Goal: Communication & Community: Connect with others

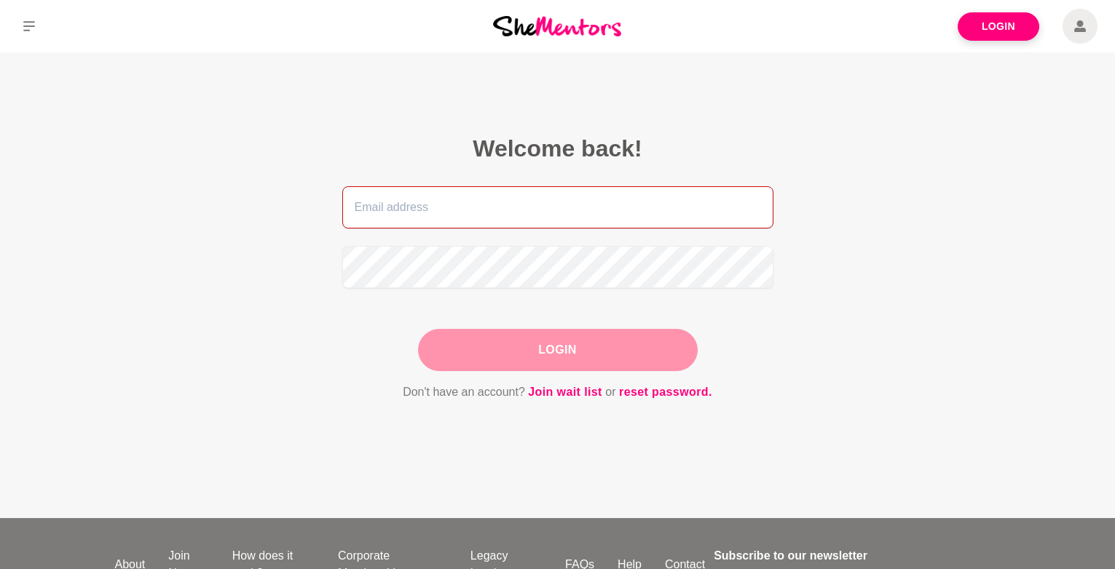
type input "[EMAIL_ADDRESS][DOMAIN_NAME]"
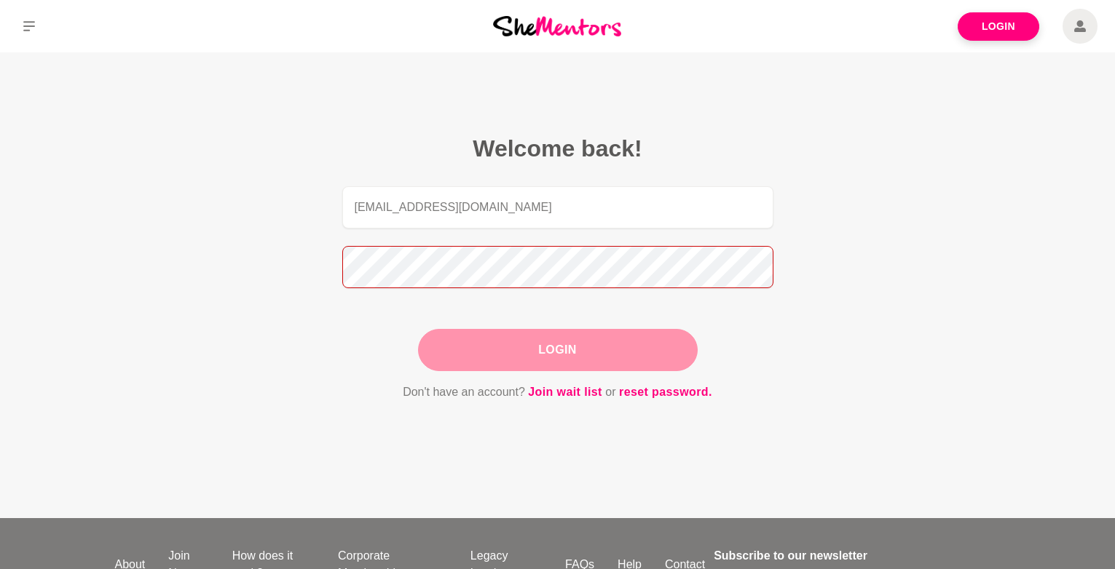
click at [557, 350] on button "Login" at bounding box center [558, 350] width 280 height 42
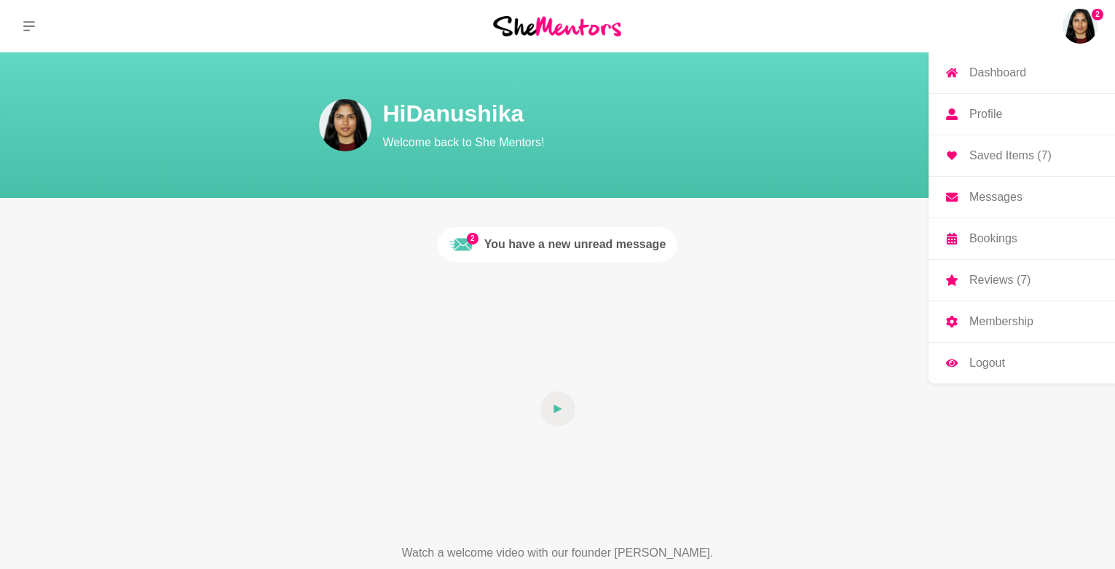
click at [1089, 42] on img at bounding box center [1079, 26] width 35 height 35
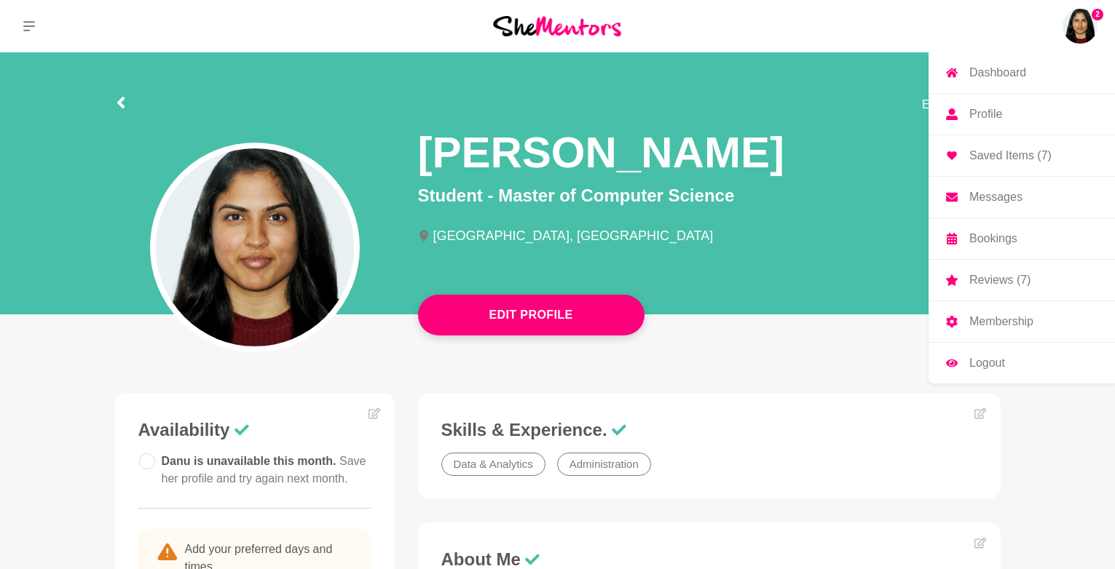
click at [1004, 203] on p "Messages" at bounding box center [995, 197] width 53 height 12
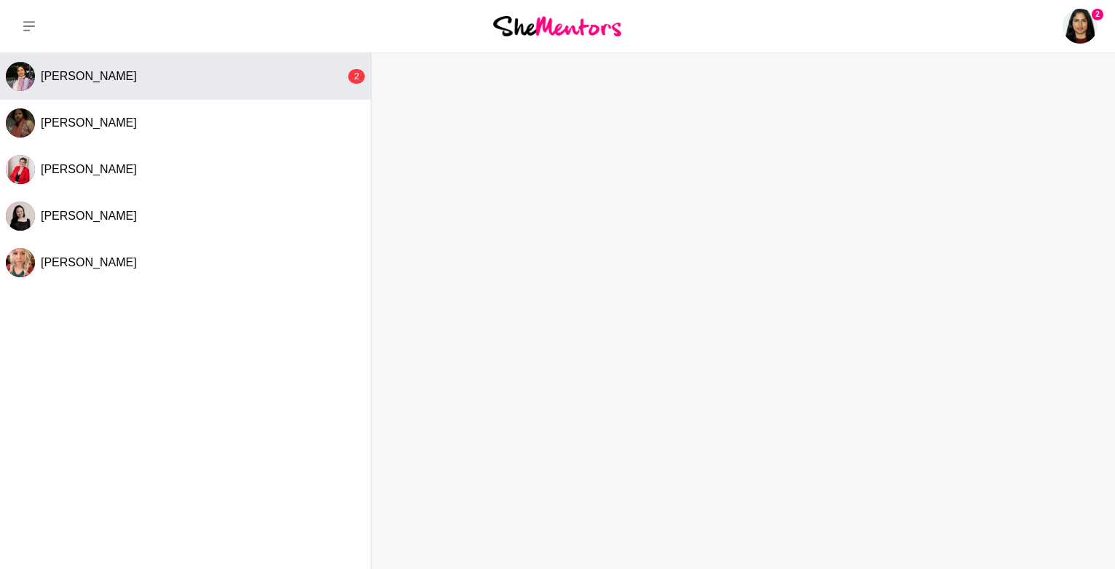
click at [248, 69] on div "[PERSON_NAME]" at bounding box center [193, 76] width 304 height 15
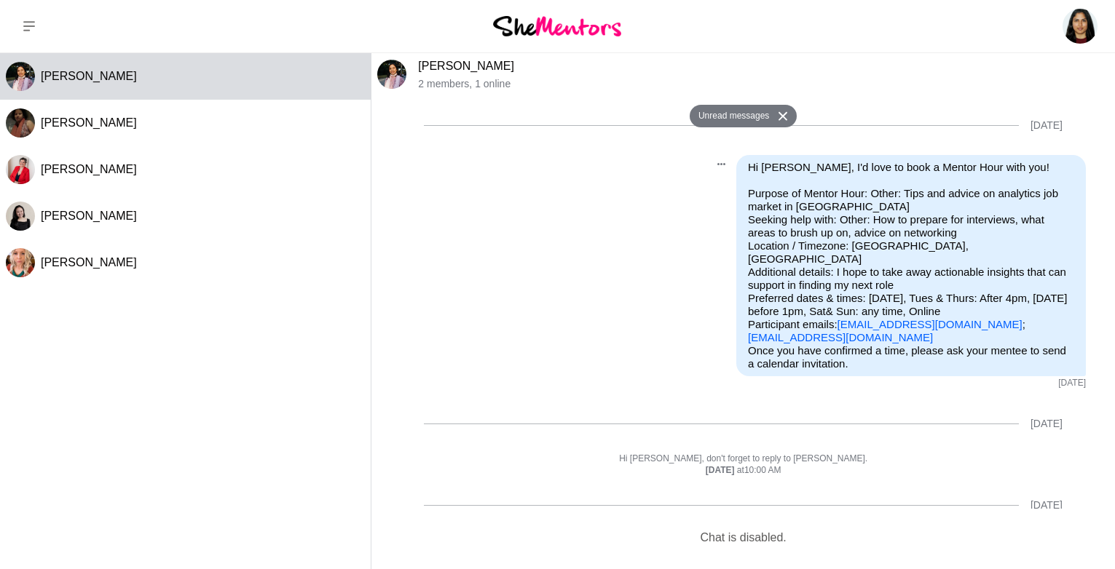
scroll to position [476, 0]
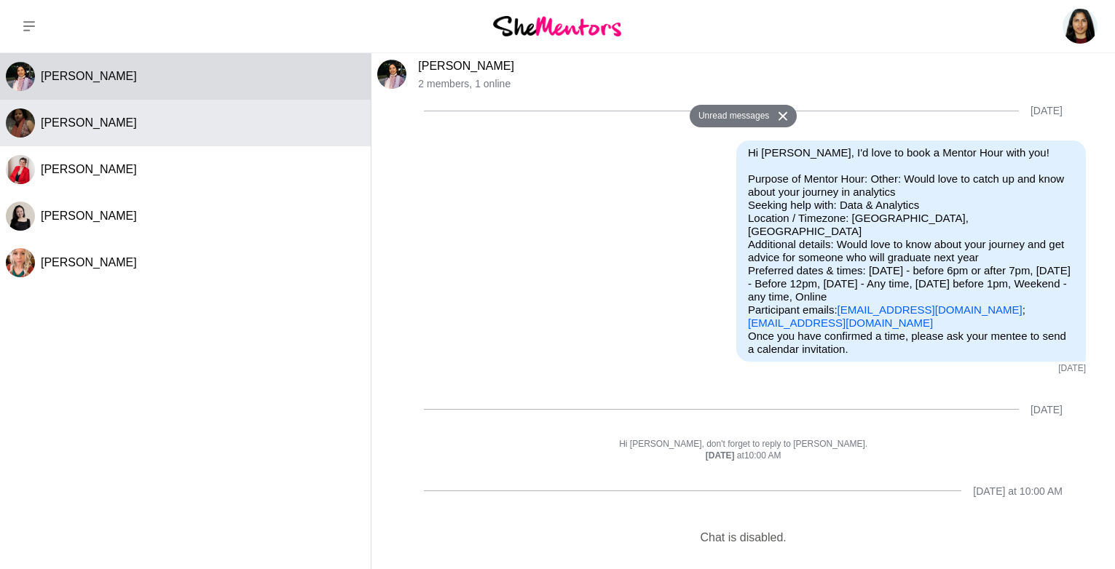
click at [146, 122] on div "[PERSON_NAME]" at bounding box center [203, 123] width 324 height 15
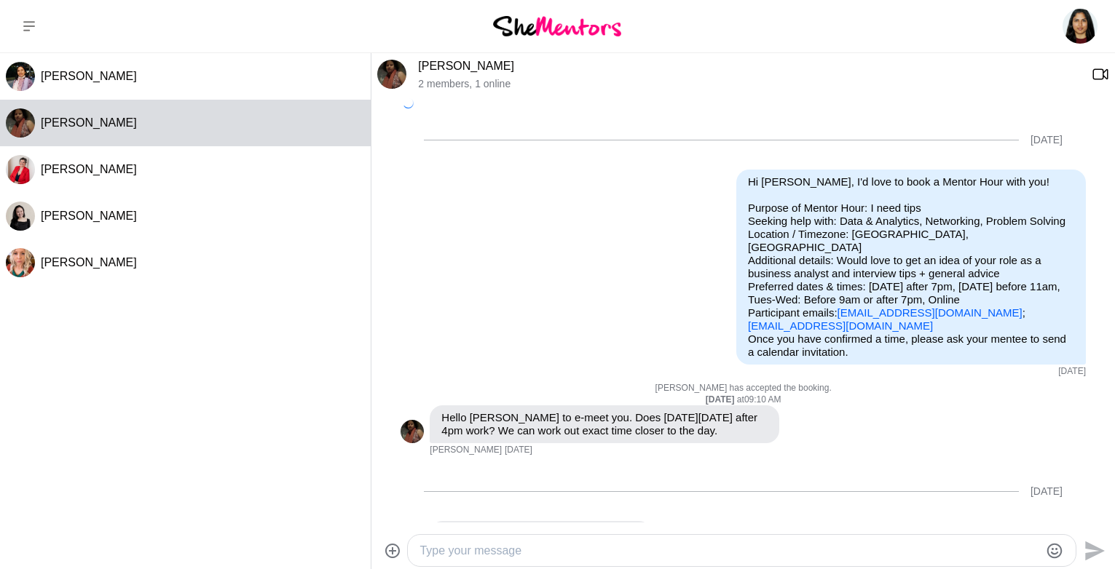
scroll to position [1107, 0]
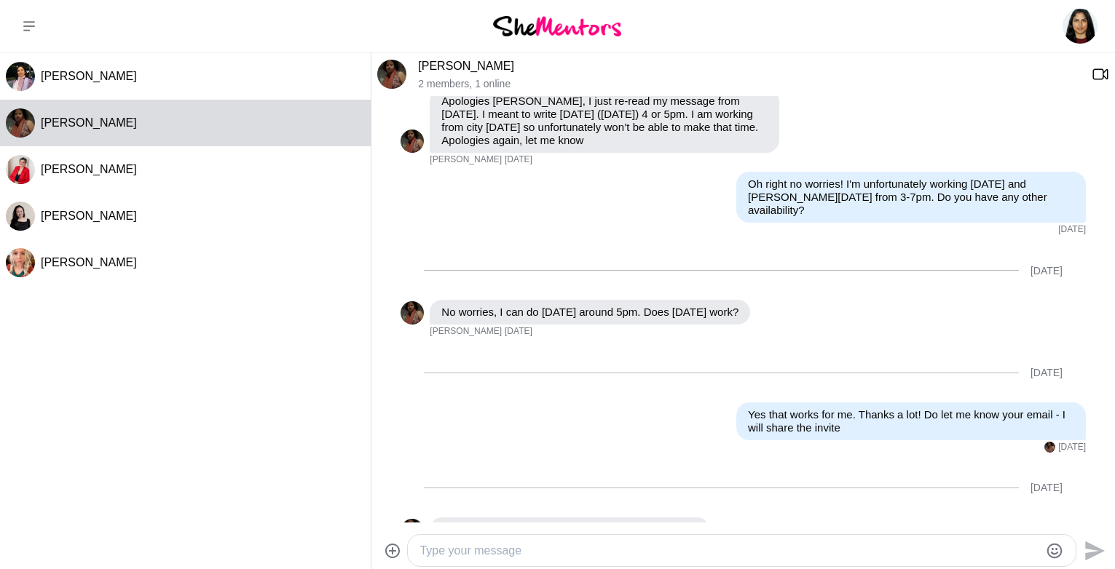
drag, startPoint x: 506, startPoint y: 68, endPoint x: 484, endPoint y: 68, distance: 21.8
click at [505, 68] on p "[PERSON_NAME]" at bounding box center [749, 66] width 662 height 15
click at [483, 68] on link "[PERSON_NAME]" at bounding box center [466, 66] width 96 height 12
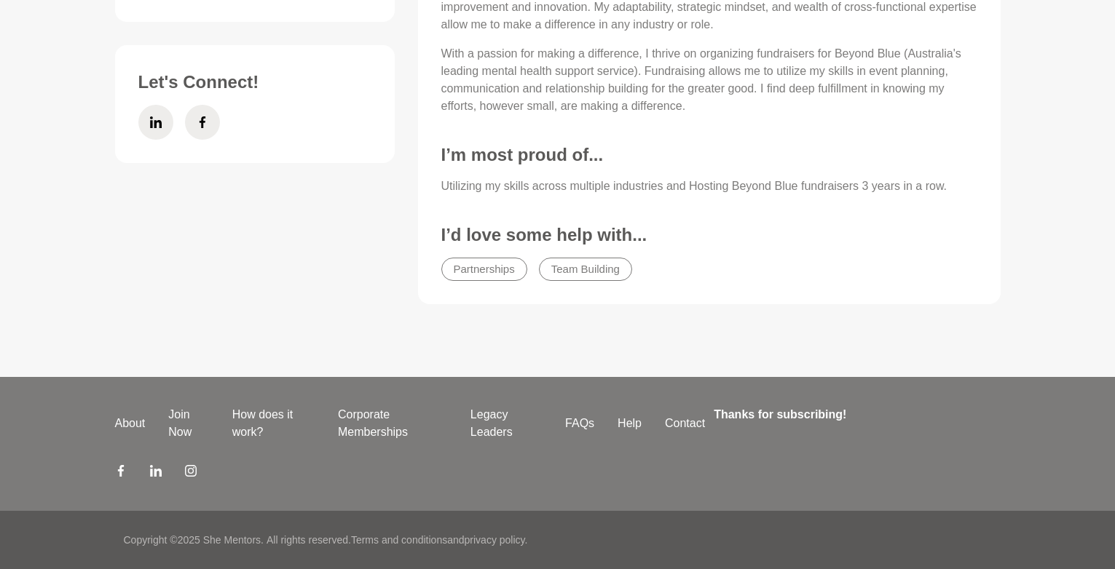
scroll to position [794, 0]
click at [576, 293] on figure "About Me With over 18 years of diverse experience, I am a seasoned Project Mana…" at bounding box center [709, 69] width 582 height 470
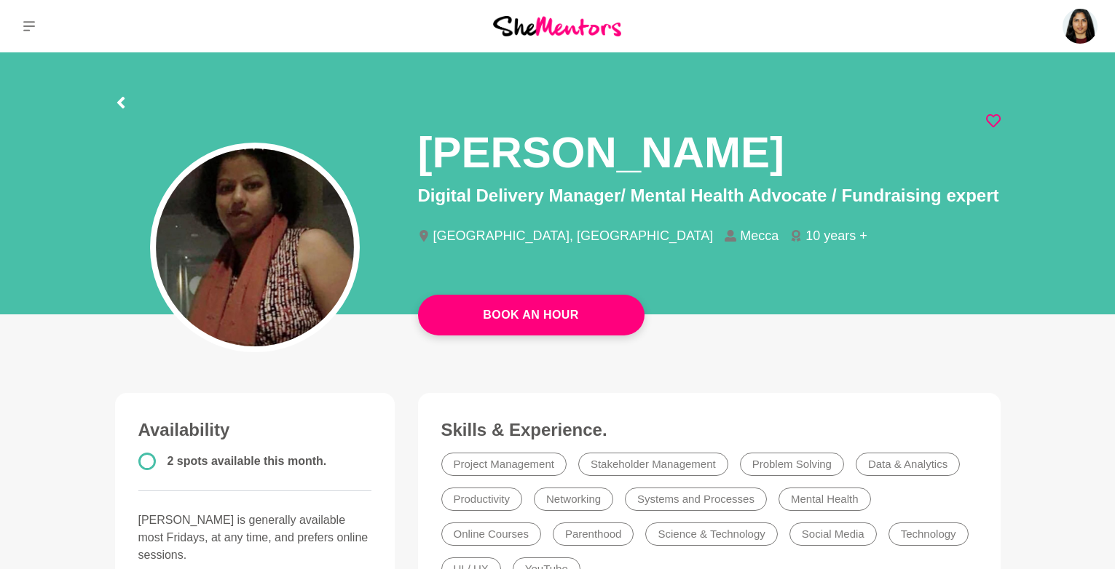
scroll to position [0, 0]
